Goal: Transaction & Acquisition: Purchase product/service

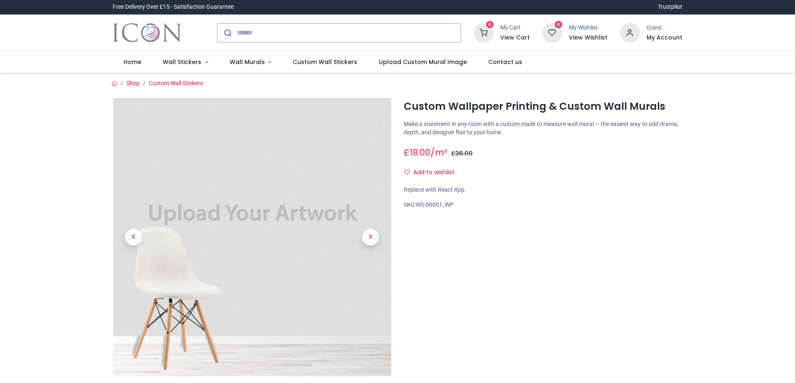
scroll to position [42, 0]
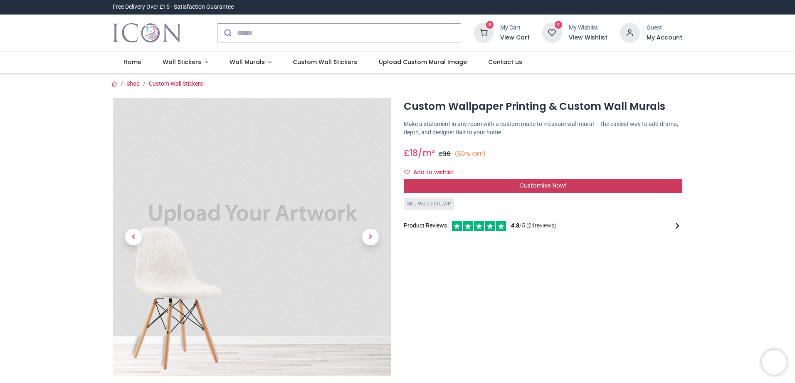
click at [487, 187] on div "Customise Now!" at bounding box center [543, 186] width 279 height 14
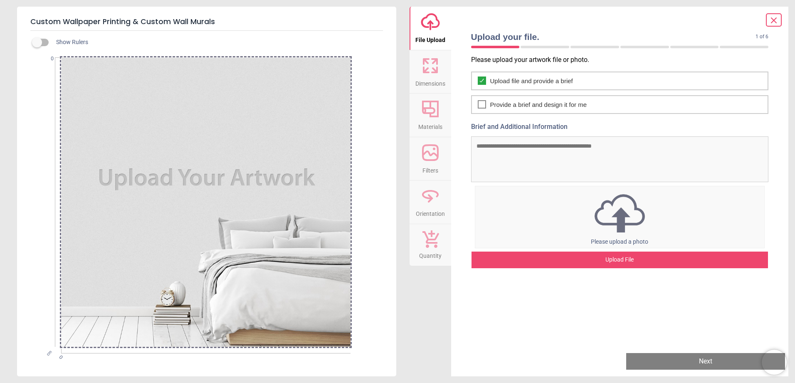
click at [627, 259] on div "Upload File" at bounding box center [620, 260] width 297 height 17
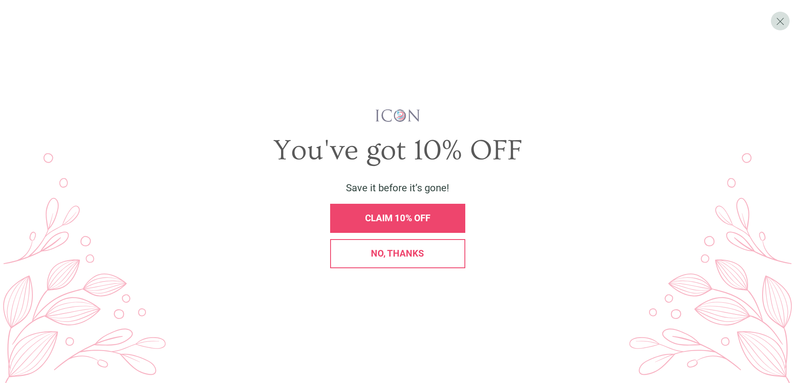
click at [406, 251] on span "No, thanks" at bounding box center [397, 253] width 53 height 10
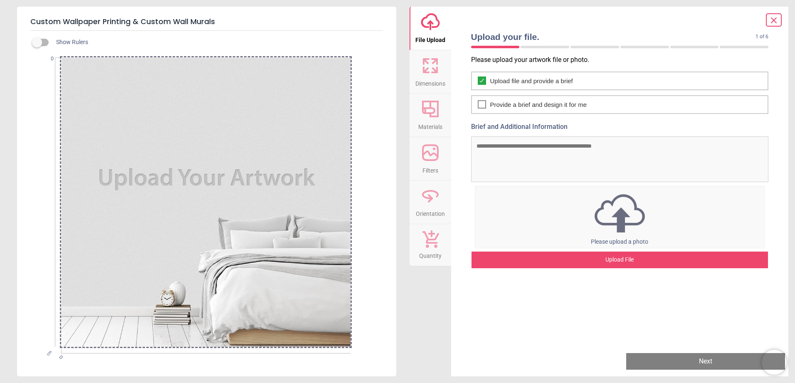
click at [626, 261] on div "Upload File" at bounding box center [620, 260] width 297 height 17
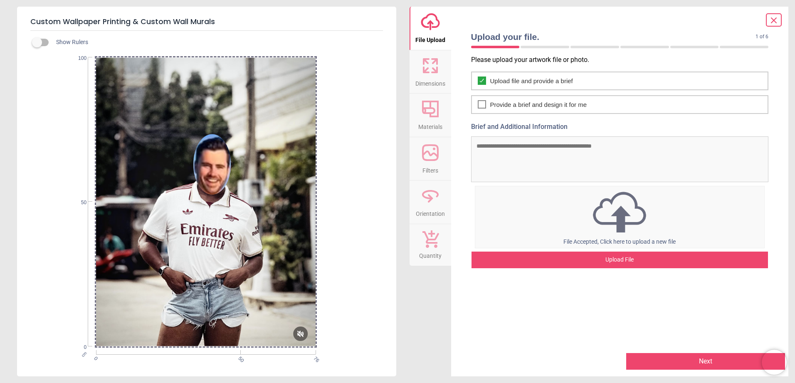
click at [499, 157] on textarea "Brief and Additional Information" at bounding box center [620, 159] width 298 height 46
type textarea "**********"
click at [706, 365] on button "Next" at bounding box center [704, 361] width 161 height 17
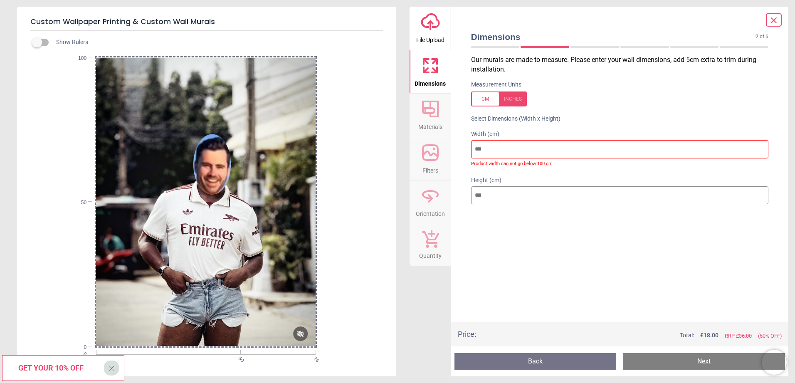
drag, startPoint x: 521, startPoint y: 153, endPoint x: 443, endPoint y: 141, distance: 79.1
click at [443, 141] on div "upload-cloud-line File Upload Dimensions Crop Materials Filters Orientation Qua…" at bounding box center [599, 192] width 379 height 370
type input "*"
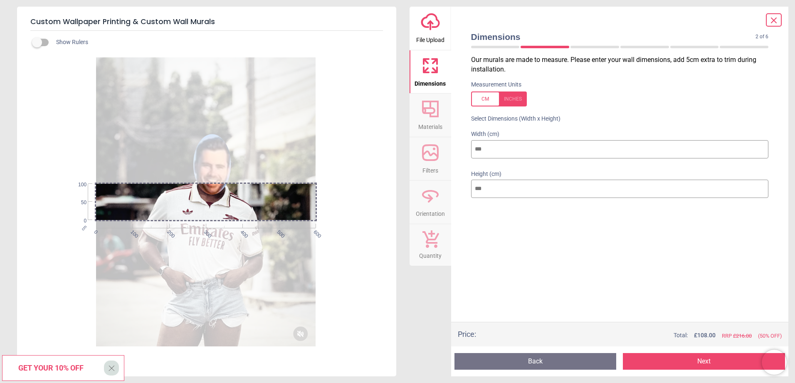
type input "***"
drag, startPoint x: 496, startPoint y: 186, endPoint x: 445, endPoint y: 184, distance: 51.2
click at [445, 184] on div "upload-cloud-line File Upload Dimensions Crop Materials Filters Orientation Qua…" at bounding box center [599, 192] width 379 height 370
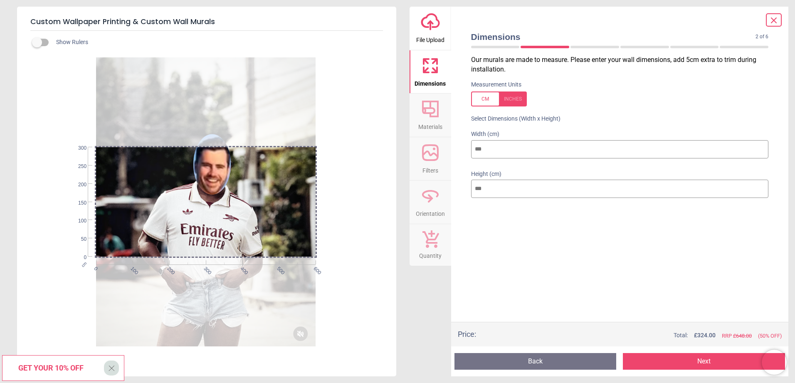
type input "***"
drag, startPoint x: 486, startPoint y: 152, endPoint x: 441, endPoint y: 145, distance: 45.8
click at [441, 145] on div "upload-cloud-line File Upload Dimensions Crop Materials Filters Orientation Qua…" at bounding box center [599, 192] width 379 height 370
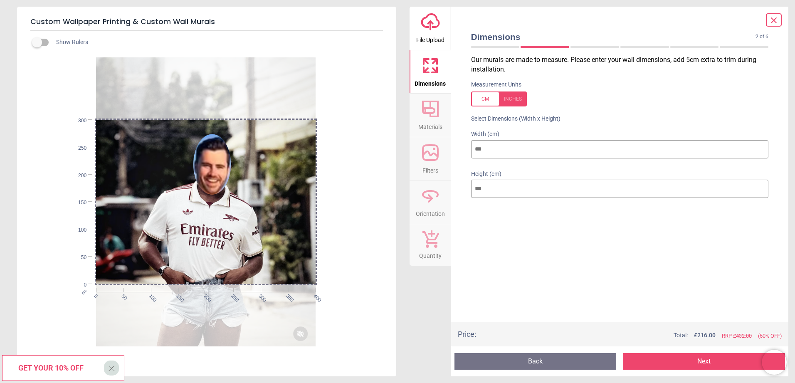
type input "***"
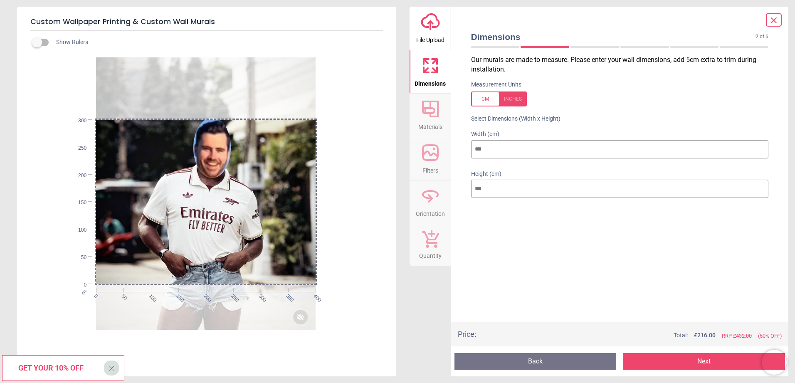
drag, startPoint x: 201, startPoint y: 323, endPoint x: 203, endPoint y: 307, distance: 16.7
click at [203, 307] on div at bounding box center [206, 186] width 220 height 290
drag, startPoint x: 506, startPoint y: 195, endPoint x: 461, endPoint y: 194, distance: 44.5
click at [461, 194] on div "Dimensions 2 of 6 2 of 8 Our murals are made to measure. Please enter your wall…" at bounding box center [620, 192] width 338 height 370
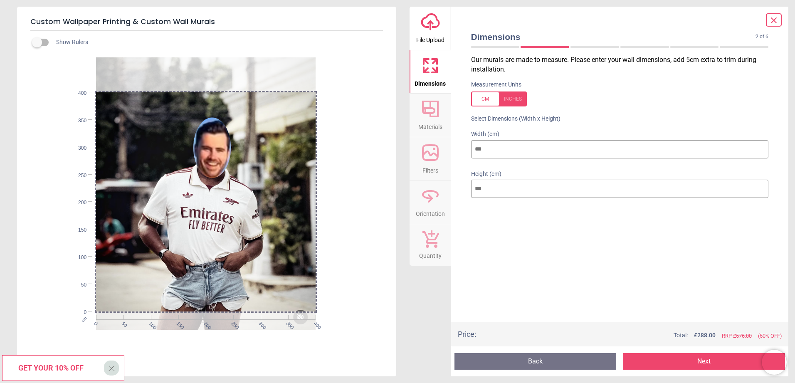
type input "***"
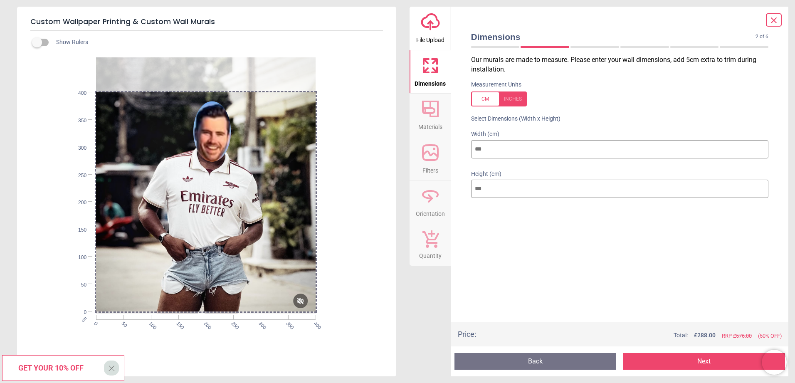
drag, startPoint x: 282, startPoint y: 238, endPoint x: 284, endPoint y: 206, distance: 32.1
click at [284, 206] on div at bounding box center [206, 170] width 220 height 290
click at [379, 208] on div "cm 0 50 100 150 200 250 300 350 400 0 50 100 150 200 250 300 350 400" at bounding box center [206, 200] width 378 height 293
click at [619, 311] on div "Our murals are made to measure. Please enter your wall dimensions, add 5cm extr…" at bounding box center [620, 188] width 311 height 267
click at [679, 355] on button "Next" at bounding box center [704, 361] width 162 height 17
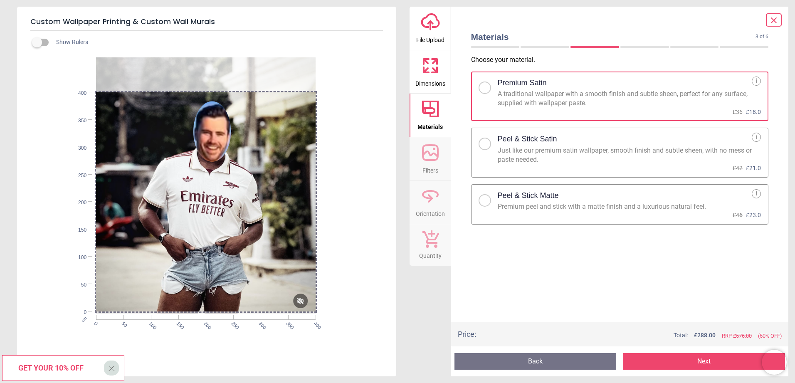
click at [662, 360] on button "Next" at bounding box center [704, 361] width 162 height 17
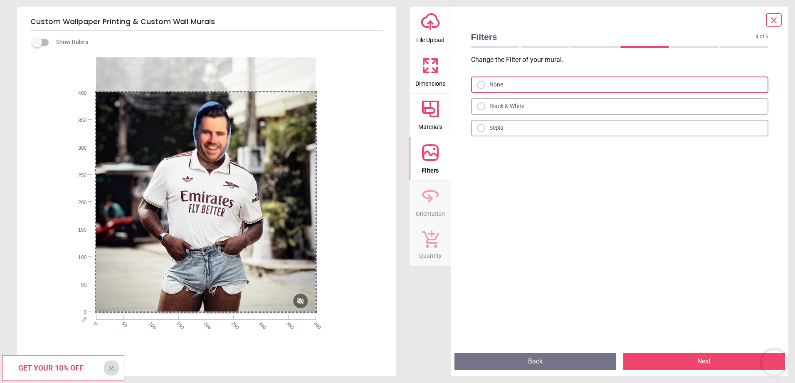
click at [662, 360] on button "Next" at bounding box center [704, 361] width 162 height 17
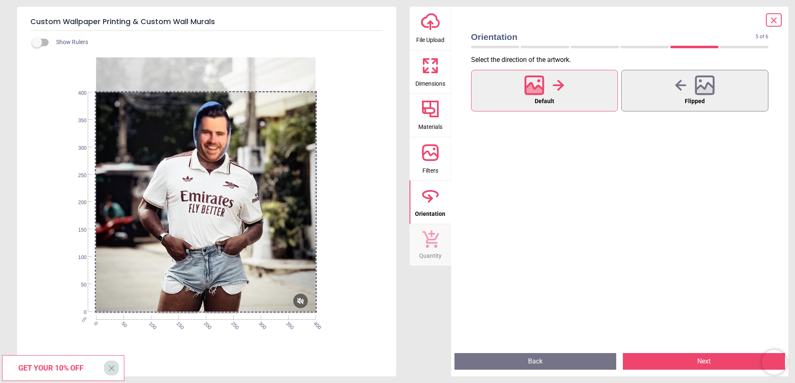
click at [662, 360] on button "Next" at bounding box center [704, 361] width 162 height 17
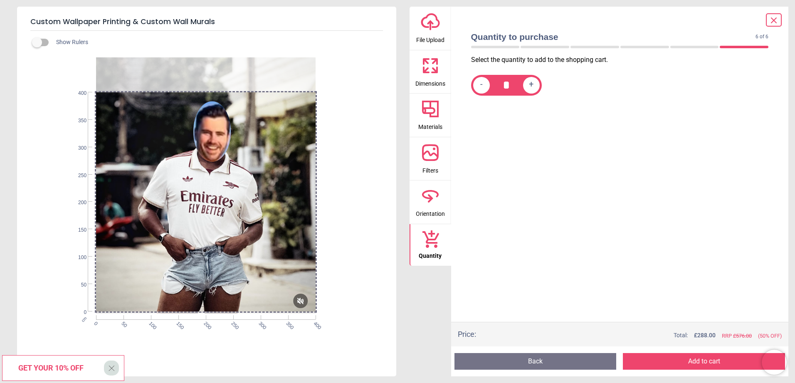
click at [46, 87] on div "cm 0 50 100 150 200 250 300 350 400 0 50 100 150 200 250 300 350 400" at bounding box center [206, 202] width 340 height 290
click at [37, 42] on label at bounding box center [37, 42] width 0 height 0
click at [773, 22] on icon at bounding box center [774, 20] width 5 height 5
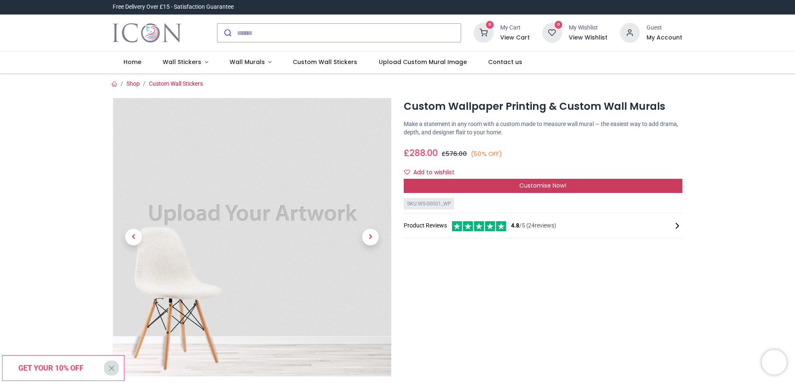
click at [517, 187] on div "Customise Now!" at bounding box center [543, 186] width 279 height 14
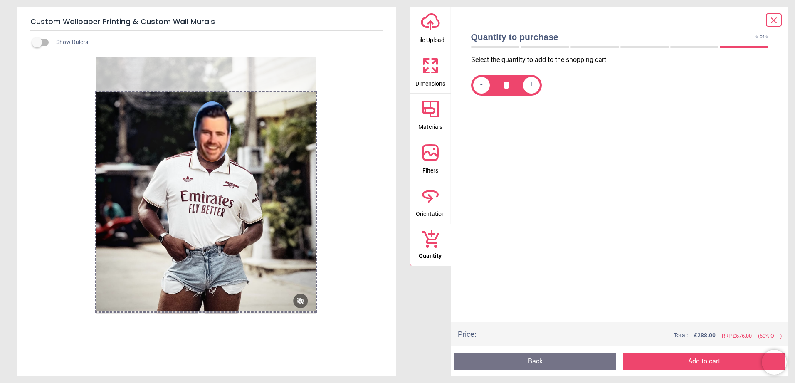
click at [350, 263] on div at bounding box center [206, 202] width 340 height 290
click at [436, 116] on icon at bounding box center [430, 109] width 17 height 17
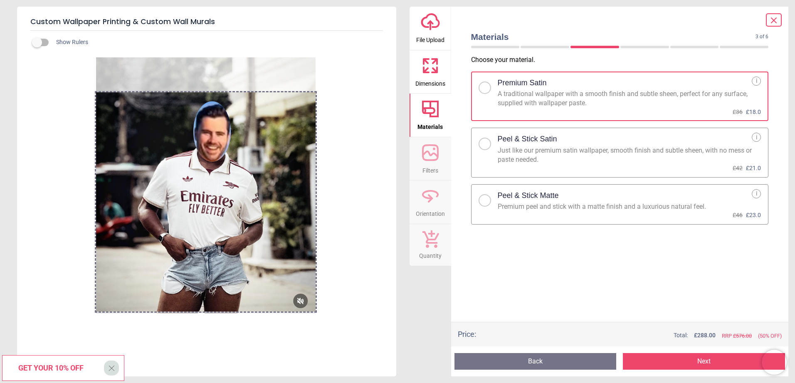
click at [430, 72] on icon at bounding box center [431, 66] width 20 height 20
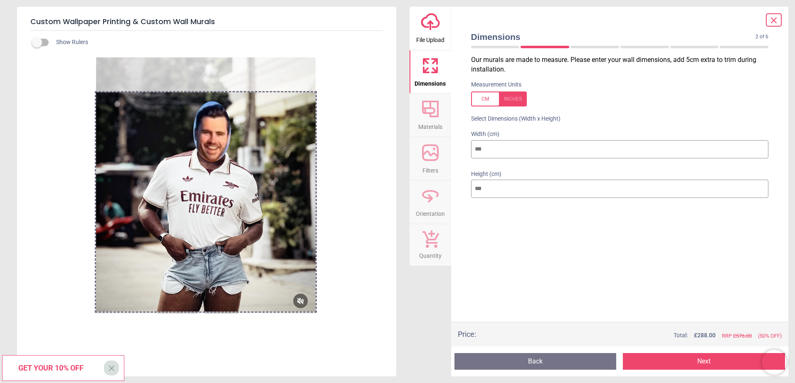
click at [436, 163] on span "Filters" at bounding box center [431, 169] width 16 height 12
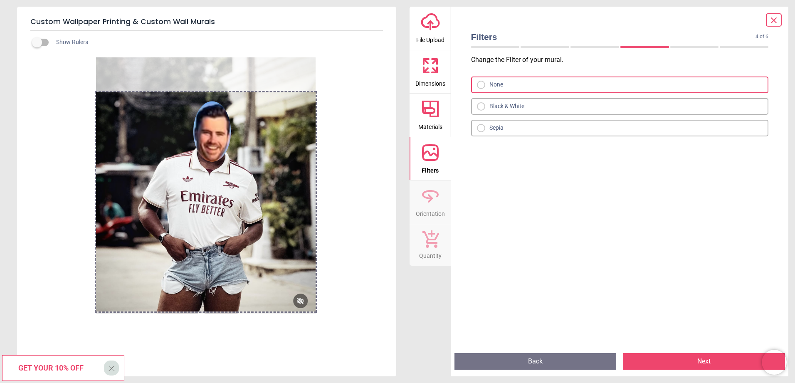
click at [438, 198] on icon at bounding box center [431, 196] width 20 height 20
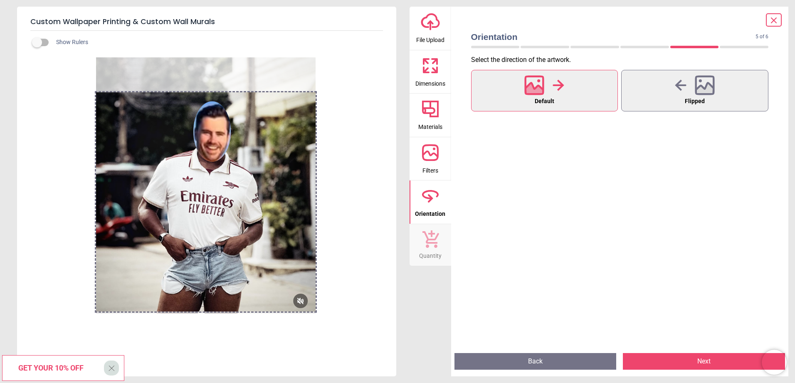
click at [434, 228] on button "Quantity" at bounding box center [431, 245] width 42 height 42
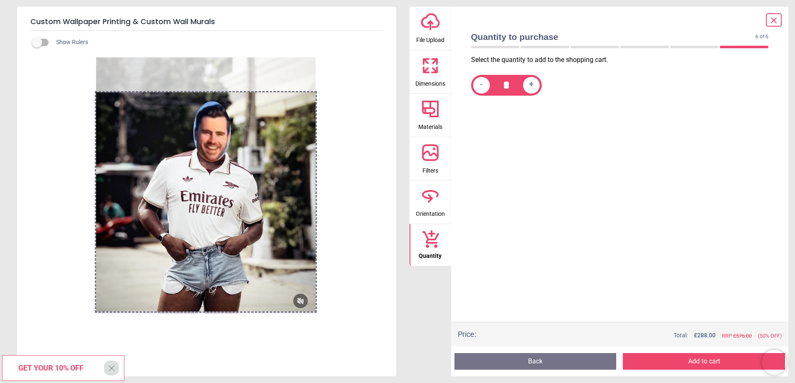
click at [426, 61] on icon at bounding box center [426, 61] width 5 height 5
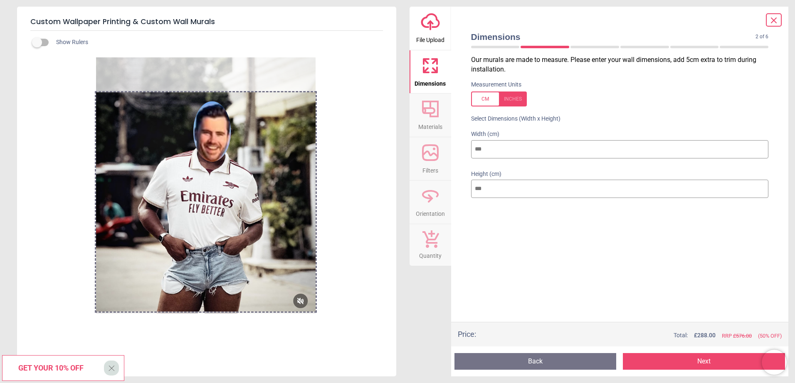
click at [428, 32] on span "File Upload" at bounding box center [430, 38] width 28 height 12
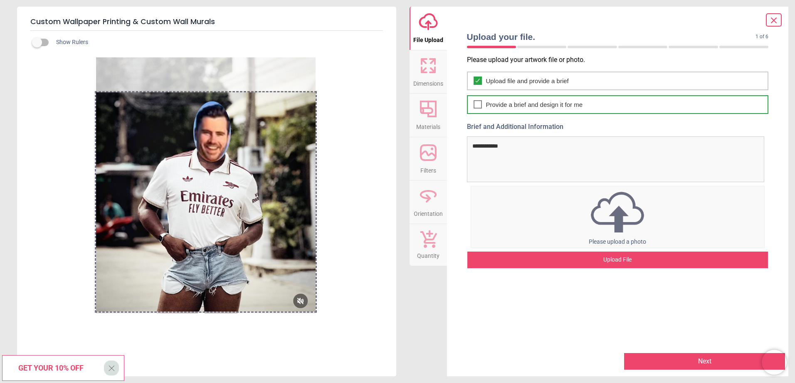
click at [481, 101] on icon at bounding box center [478, 104] width 7 height 10
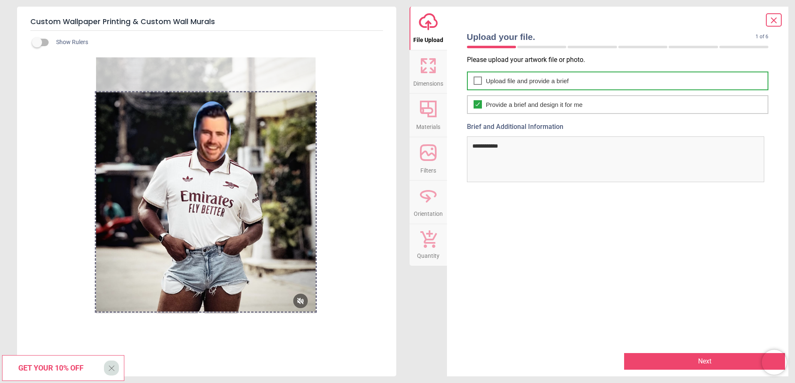
click at [478, 79] on div at bounding box center [478, 81] width 8 height 8
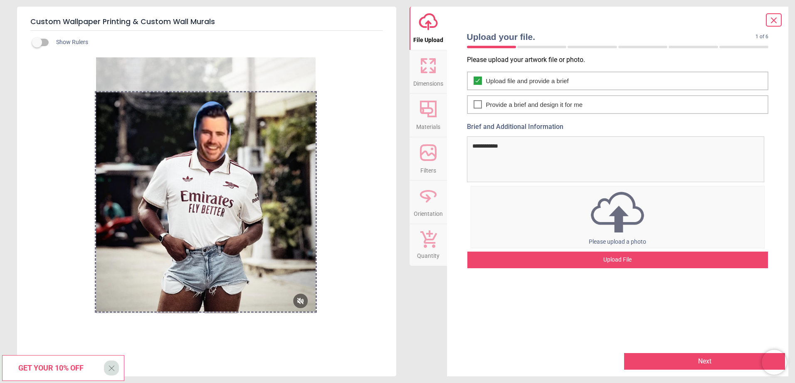
click at [778, 19] on icon at bounding box center [774, 20] width 10 height 10
